Goal: Complete application form: Complete application form

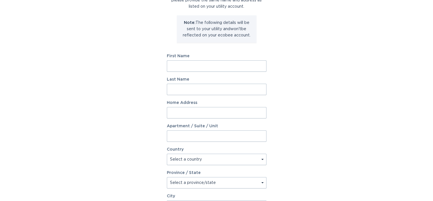
scroll to position [57, 0]
click at [178, 67] on input "First Name" at bounding box center [217, 65] width 100 height 11
type input "[PERSON_NAME]"
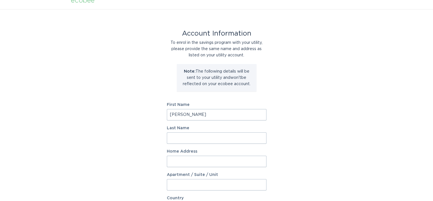
scroll to position [28, 0]
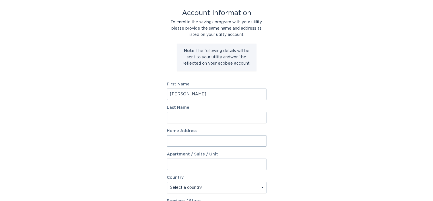
click at [184, 114] on input "Last Name" at bounding box center [217, 117] width 100 height 11
type input "[PERSON_NAME]"
click at [187, 143] on input "Home Address" at bounding box center [217, 140] width 100 height 11
type input "[STREET_ADDRESS]"
type input "[GEOGRAPHIC_DATA]"
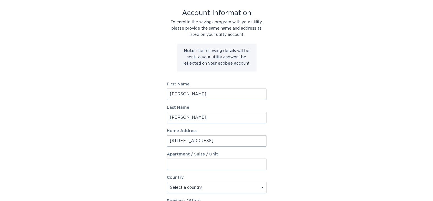
type input "29072"
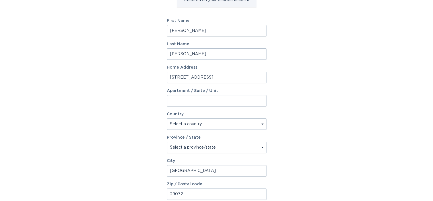
scroll to position [95, 0]
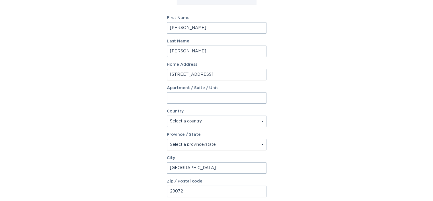
click at [185, 120] on select "Select a country [GEOGRAPHIC_DATA] [GEOGRAPHIC_DATA]" at bounding box center [217, 121] width 100 height 11
select select "US"
click at [167, 116] on select "Select a country [GEOGRAPHIC_DATA] [GEOGRAPHIC_DATA]" at bounding box center [217, 121] width 100 height 11
click at [181, 141] on select "Select a province/state [US_STATE] [US_STATE] [US_STATE] [US_STATE] [US_STATE] …" at bounding box center [217, 144] width 100 height 11
select select "SC"
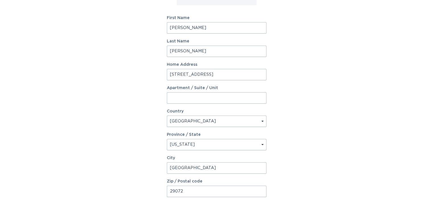
click at [167, 139] on select "Select a province/state [US_STATE] [US_STATE] [US_STATE] [US_STATE] [US_STATE] …" at bounding box center [217, 144] width 100 height 11
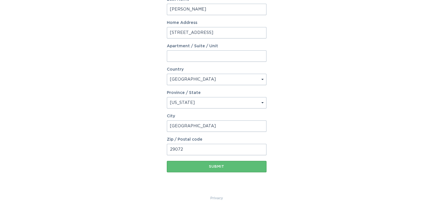
scroll to position [145, 0]
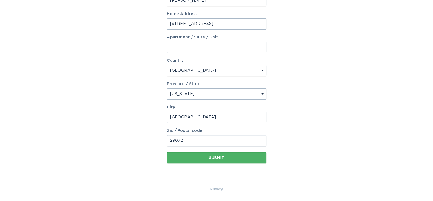
click at [218, 156] on div "Submit" at bounding box center [217, 157] width 94 height 3
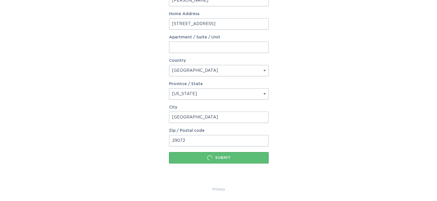
scroll to position [0, 0]
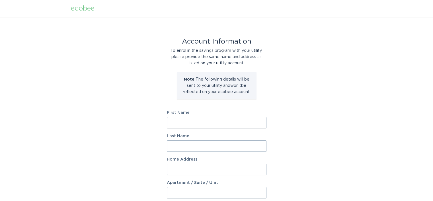
click at [298, 71] on div "Account Information To enrol in the savings program with your utility, please p…" at bounding box center [216, 174] width 433 height 314
click at [84, 186] on div "Account Information To enrol in the savings program with your utility, please p…" at bounding box center [216, 174] width 433 height 314
